Goal: Transaction & Acquisition: Subscribe to service/newsletter

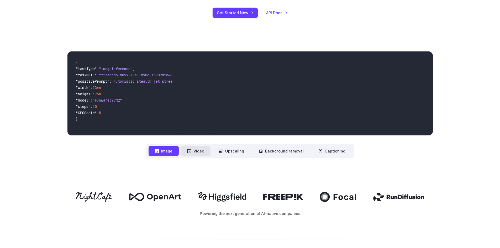
click at [198, 151] on button "Video" at bounding box center [196, 151] width 30 height 10
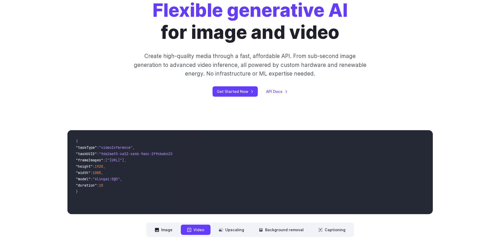
scroll to position [52, 0]
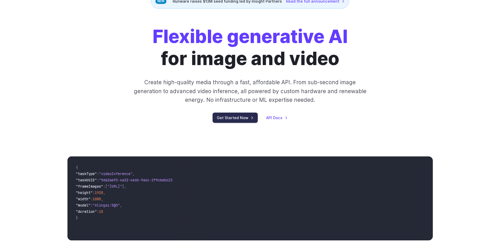
click at [245, 117] on link "Get Started Now" at bounding box center [235, 118] width 45 height 10
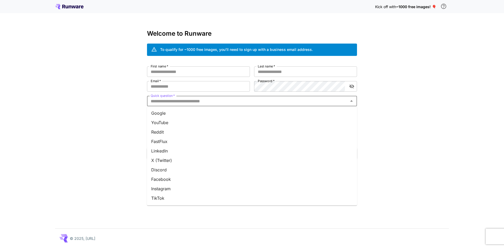
click at [220, 98] on input "Quick question   *" at bounding box center [248, 100] width 198 height 7
